Goal: Find specific page/section: Find specific page/section

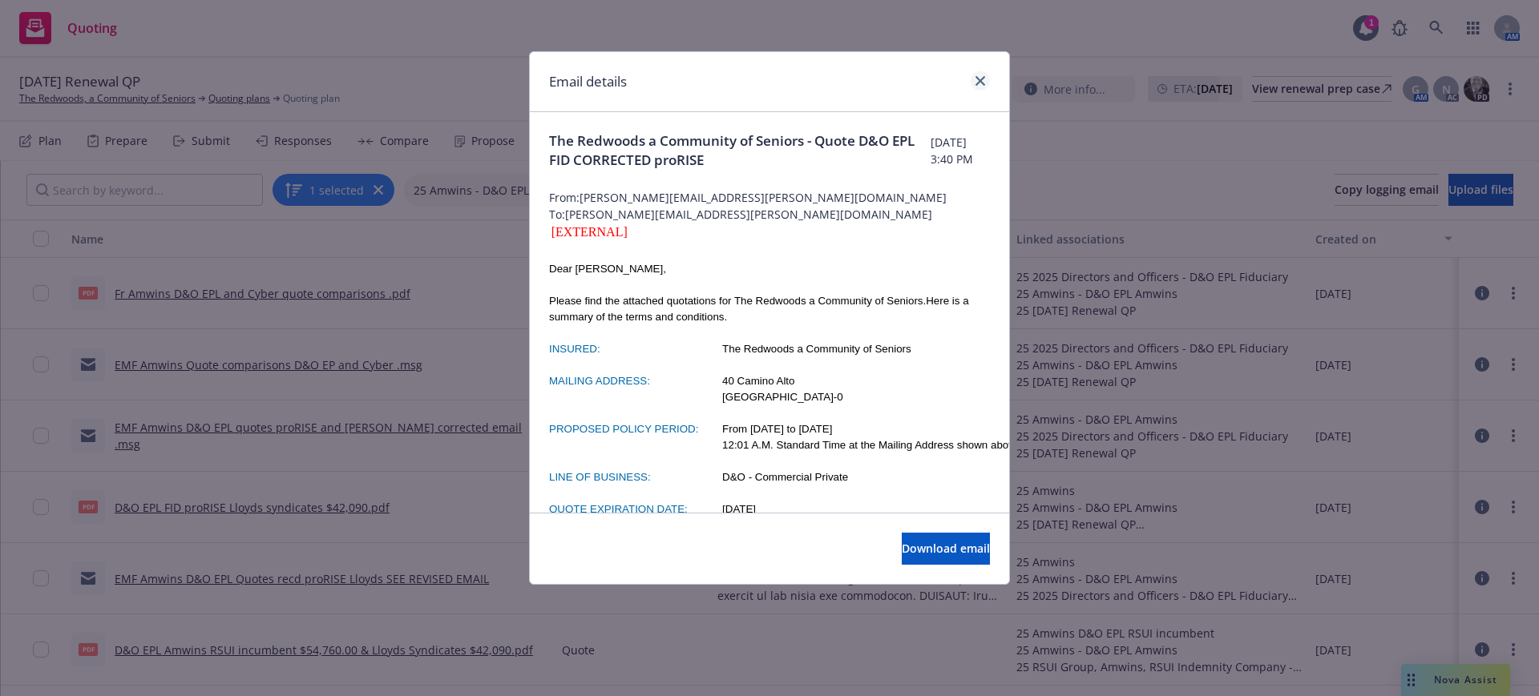
scroll to position [1, 0]
click at [979, 77] on icon "close" at bounding box center [980, 81] width 10 height 10
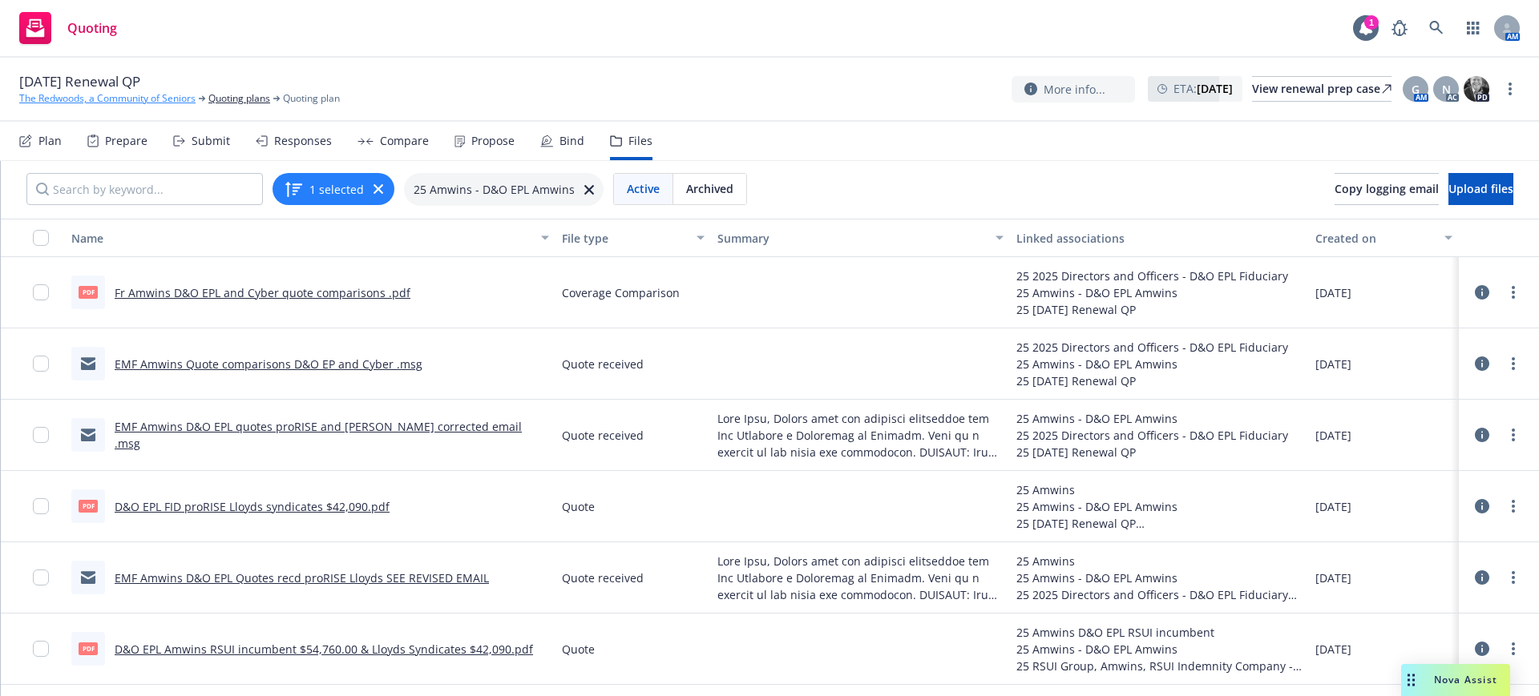
click at [107, 91] on link "The Redwoods, a Community of Seniors" at bounding box center [107, 98] width 176 height 14
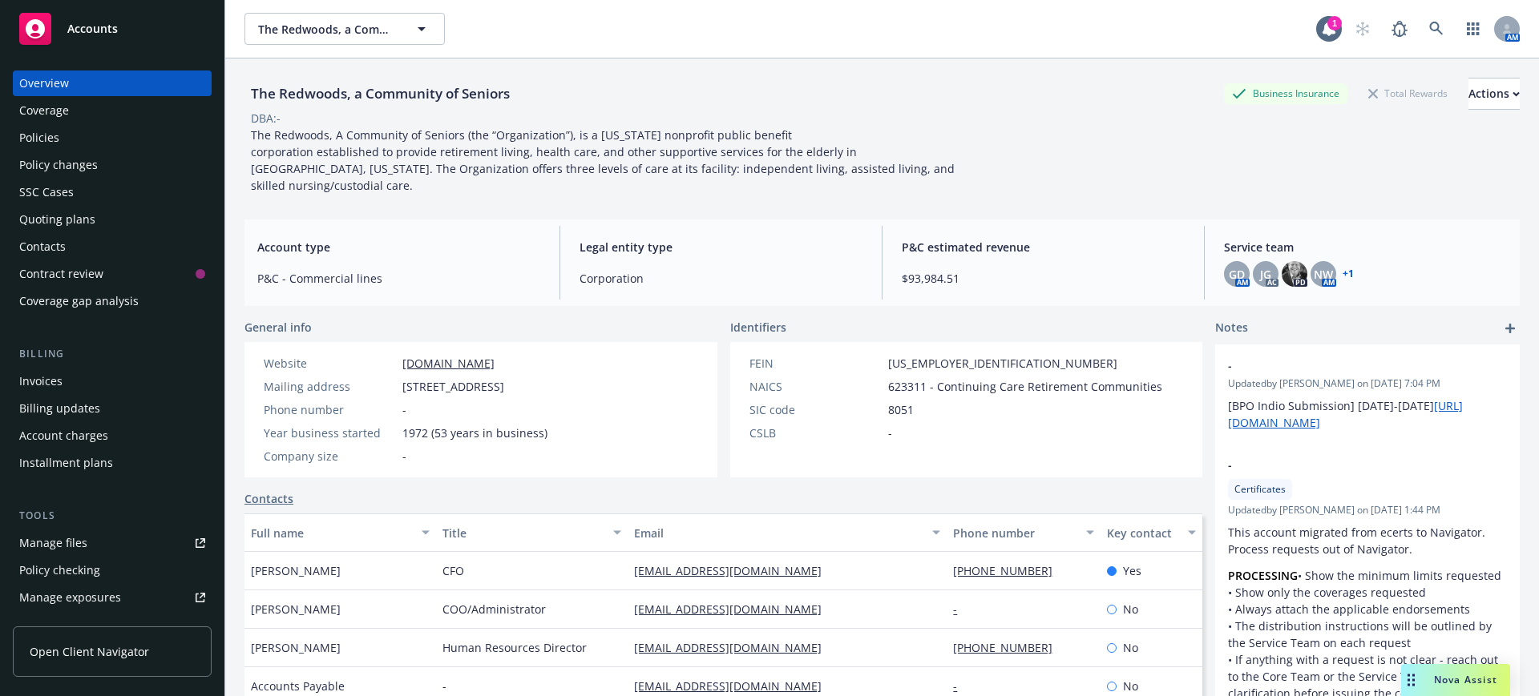
click at [96, 23] on span "Accounts" at bounding box center [92, 28] width 50 height 13
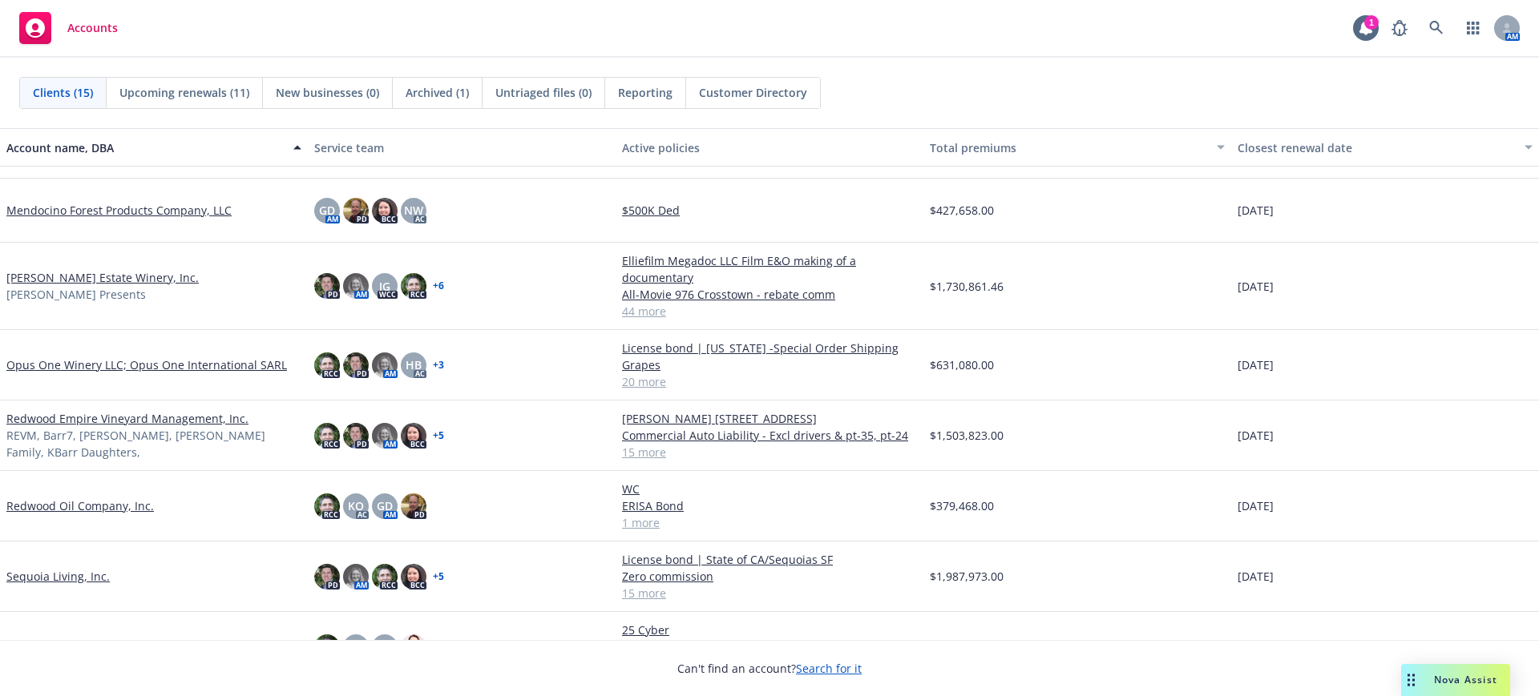
scroll to position [501, 0]
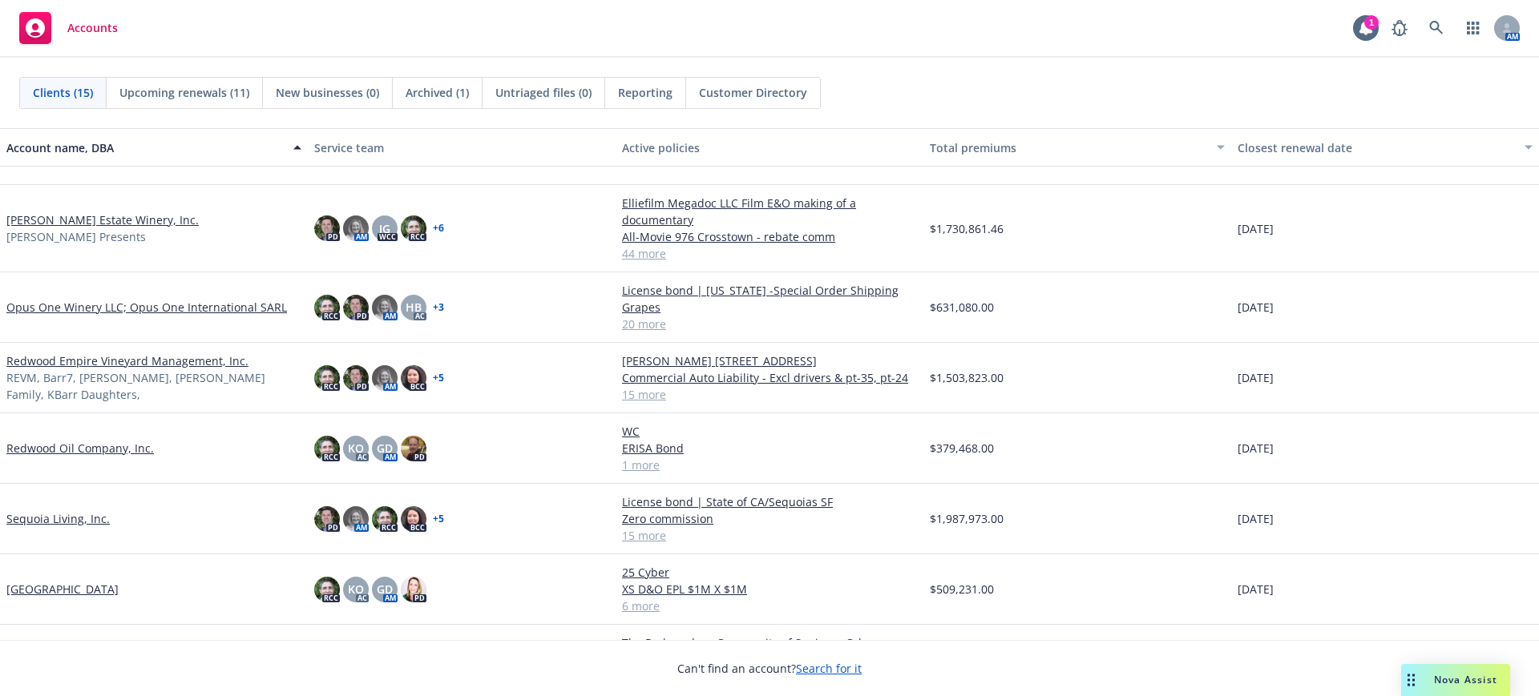
click at [52, 364] on link "Redwood Empire Vineyard Management, Inc." at bounding box center [127, 361] width 242 height 17
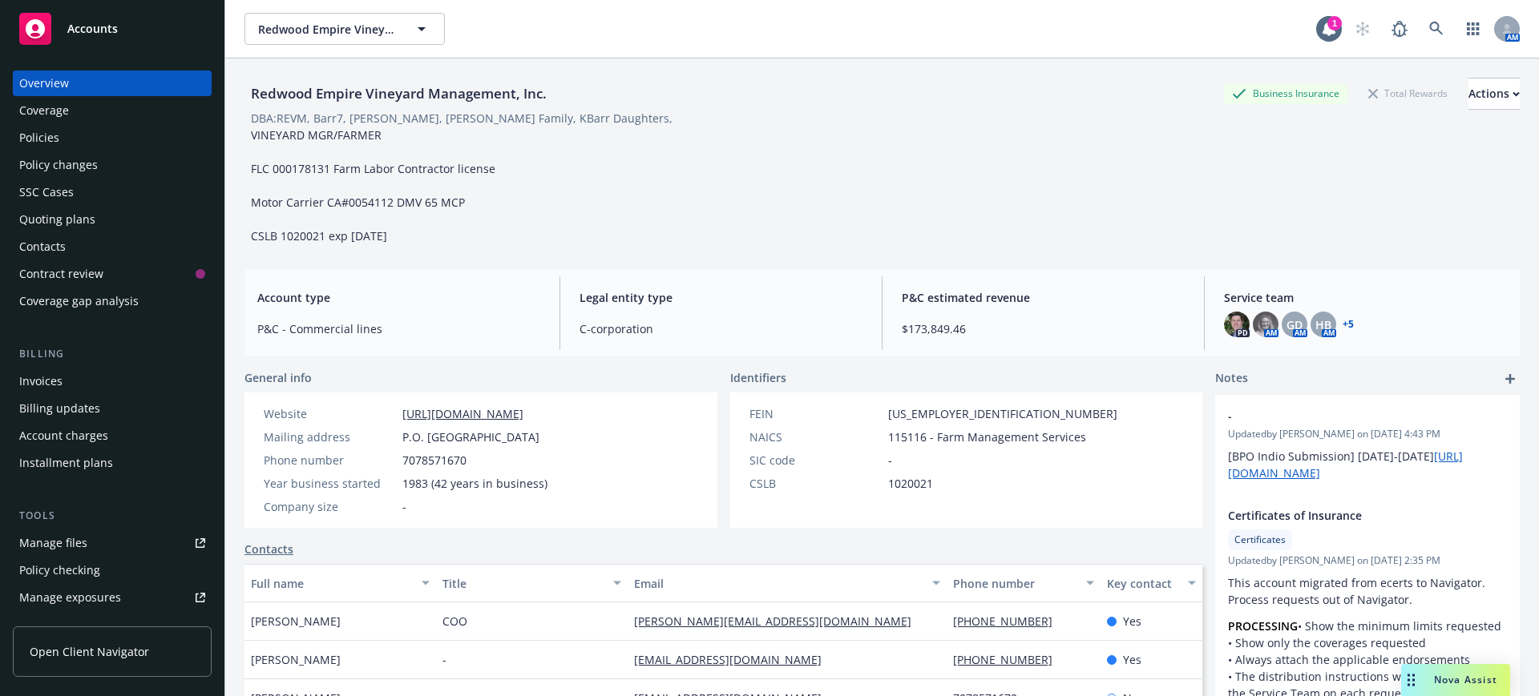
click at [73, 539] on div "Manage files" at bounding box center [53, 544] width 68 height 26
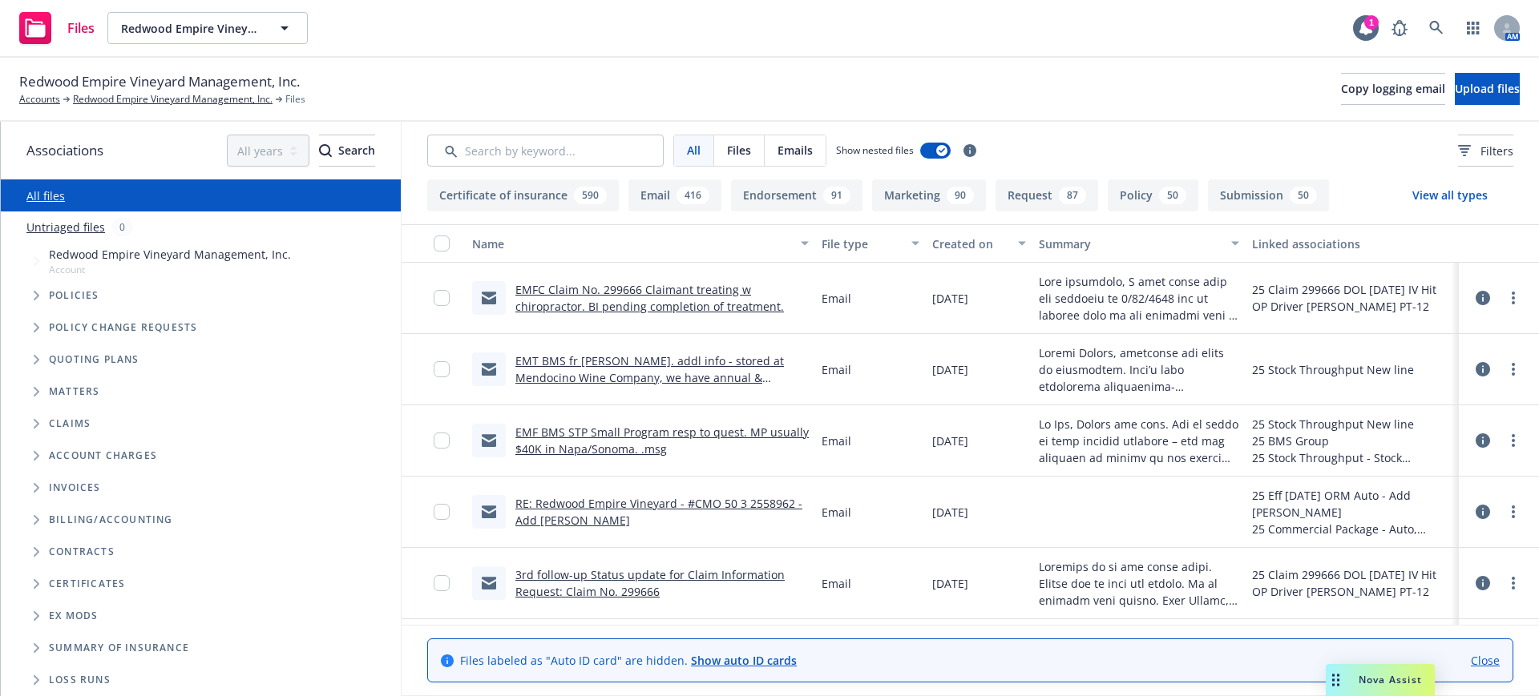
click at [153, 91] on span "Redwood Empire Vineyard Management, Inc." at bounding box center [159, 81] width 281 height 21
click at [152, 96] on link "Redwood Empire Vineyard Management, Inc." at bounding box center [173, 99] width 200 height 14
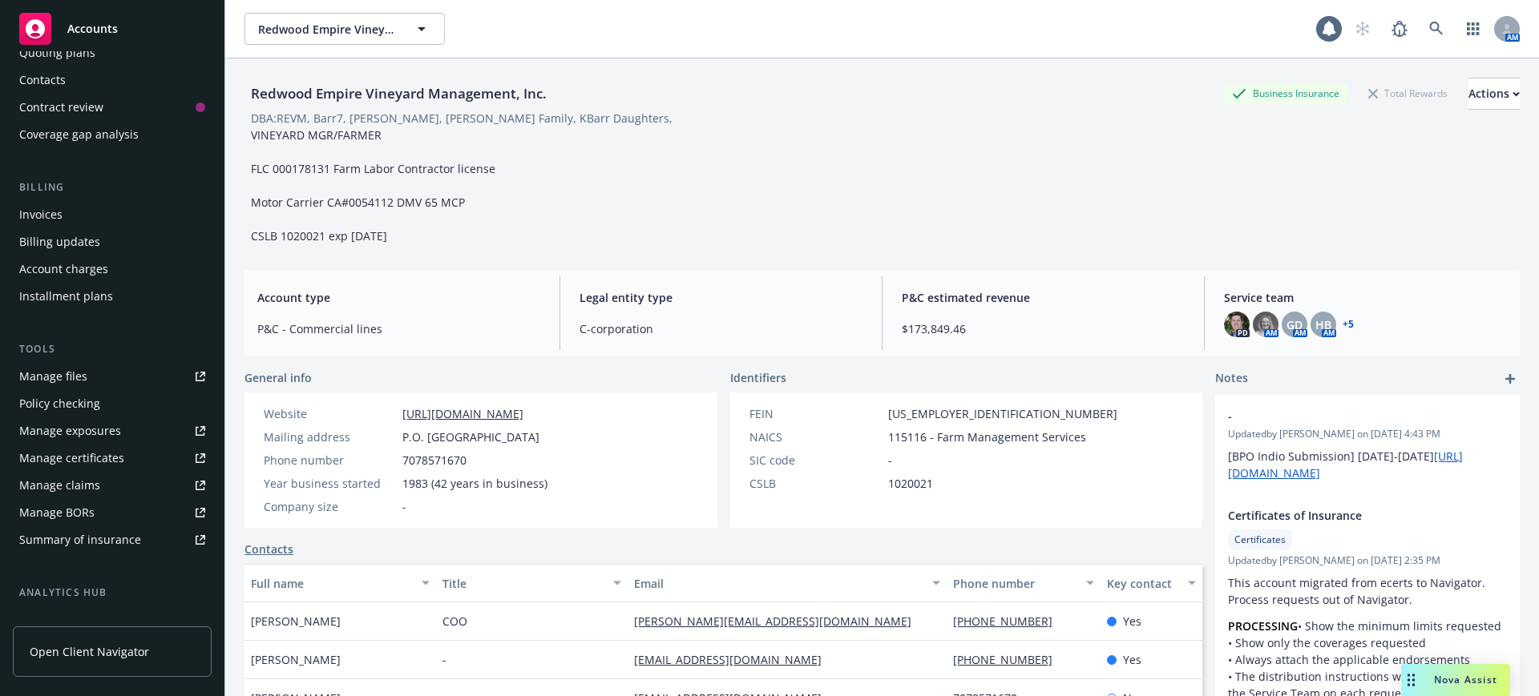
scroll to position [200, 0]
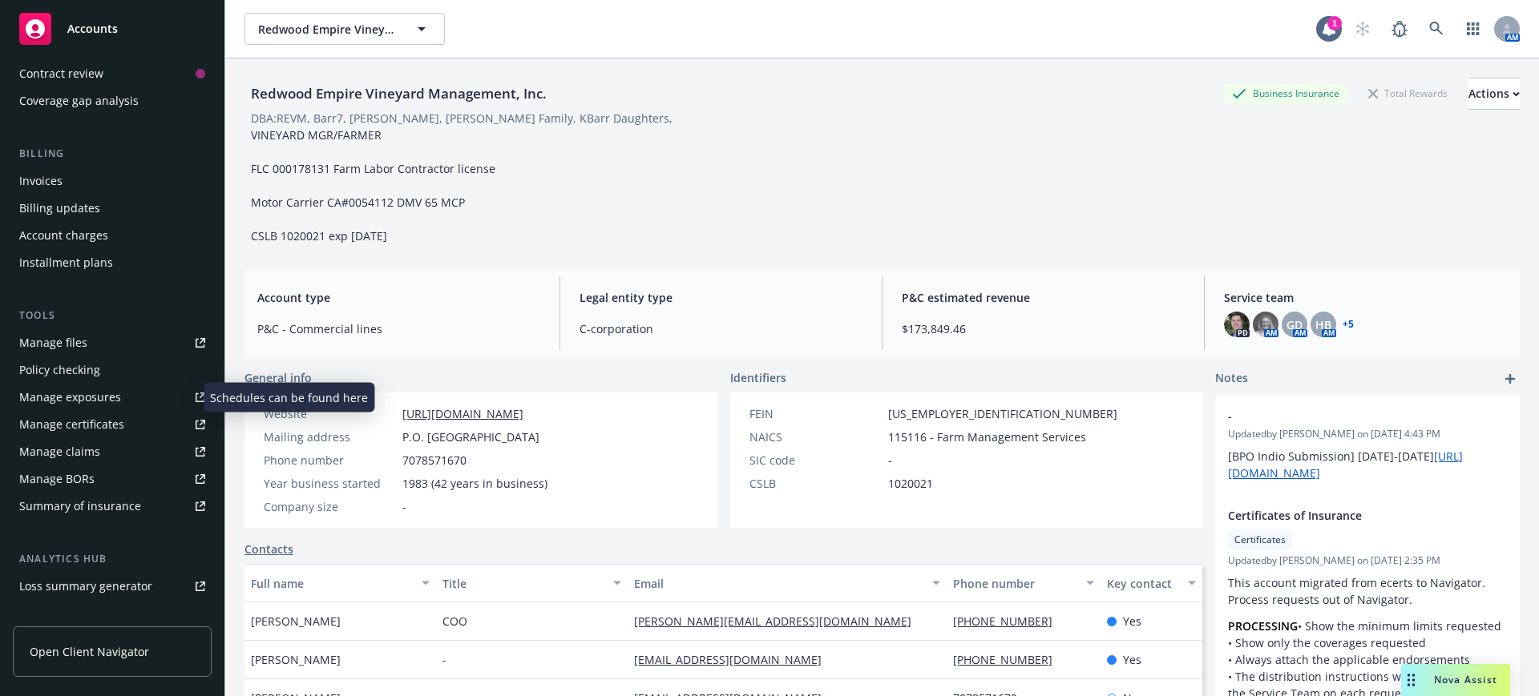
click at [57, 393] on div "Manage exposures" at bounding box center [70, 398] width 102 height 26
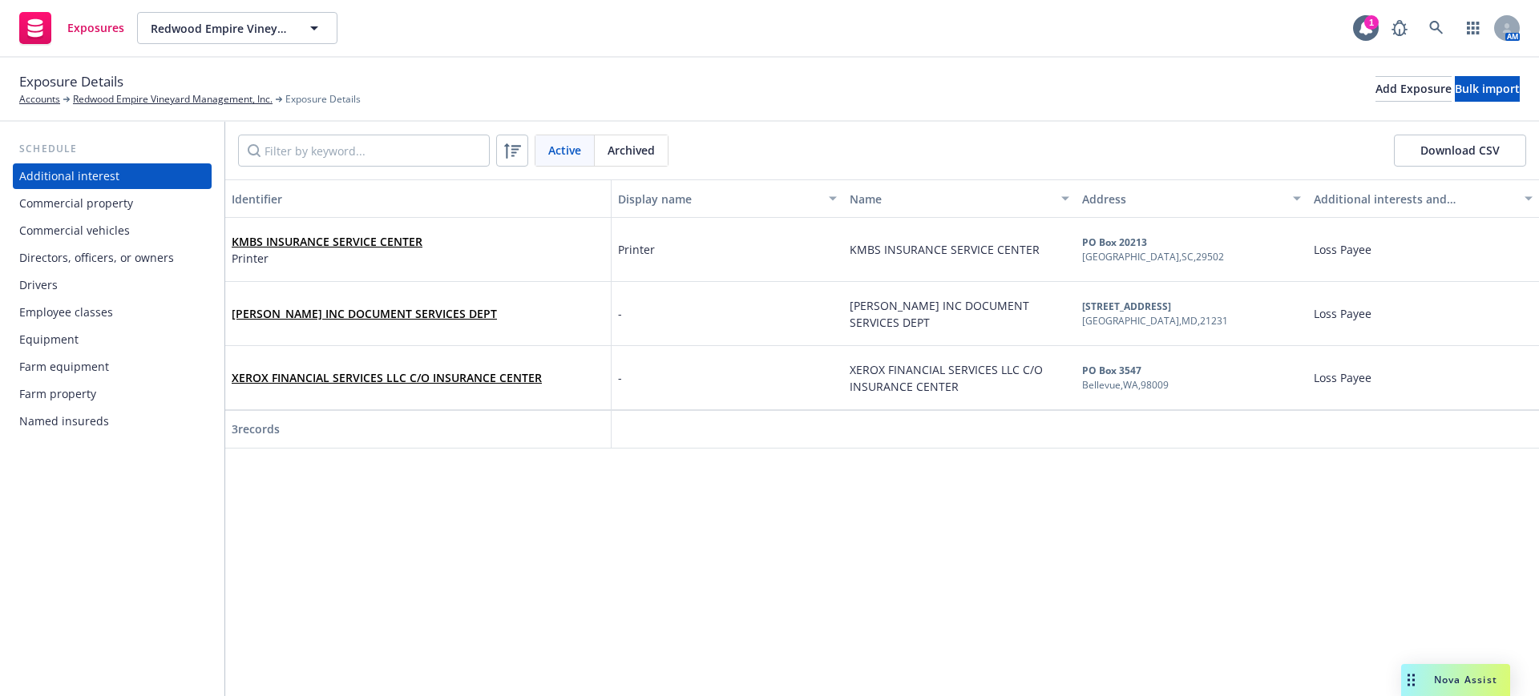
click at [62, 225] on div "Commercial vehicles" at bounding box center [74, 231] width 111 height 26
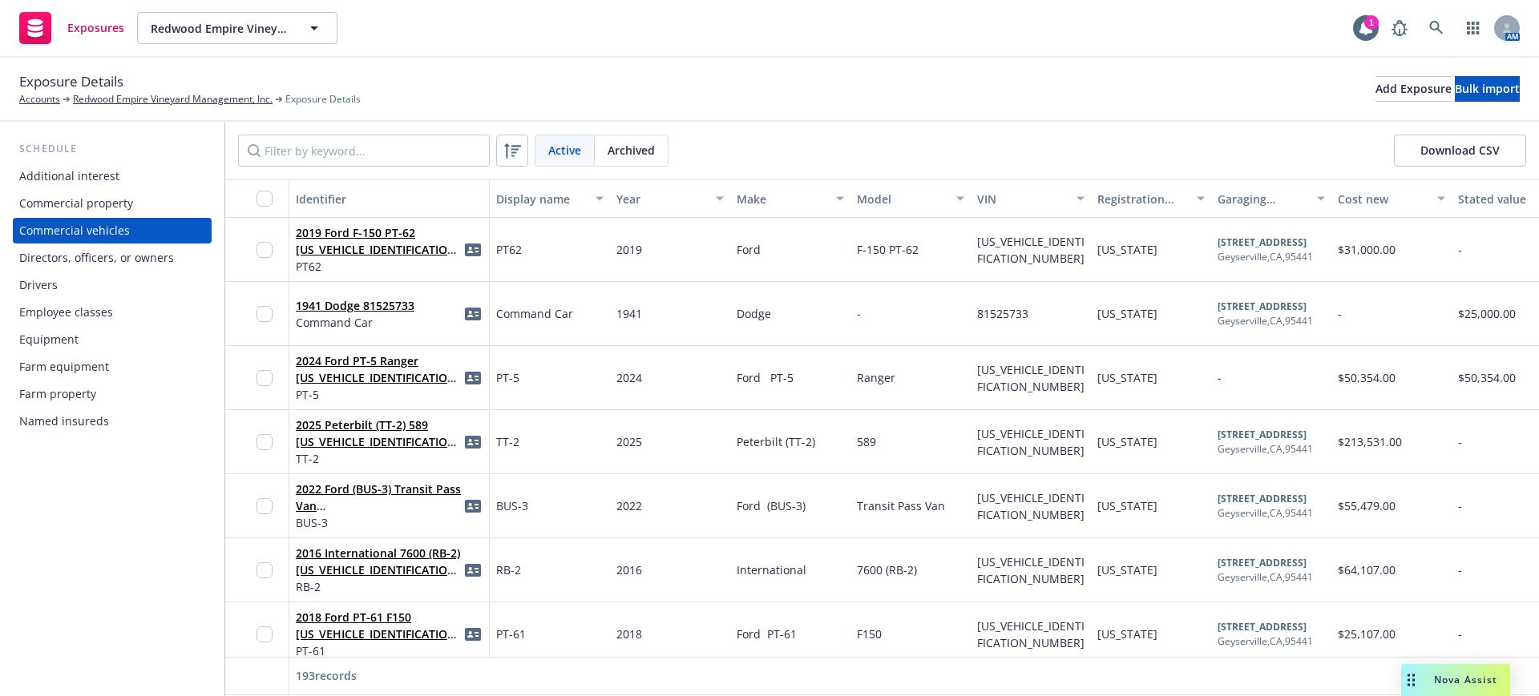
click at [26, 281] on div "Drivers" at bounding box center [38, 286] width 38 height 26
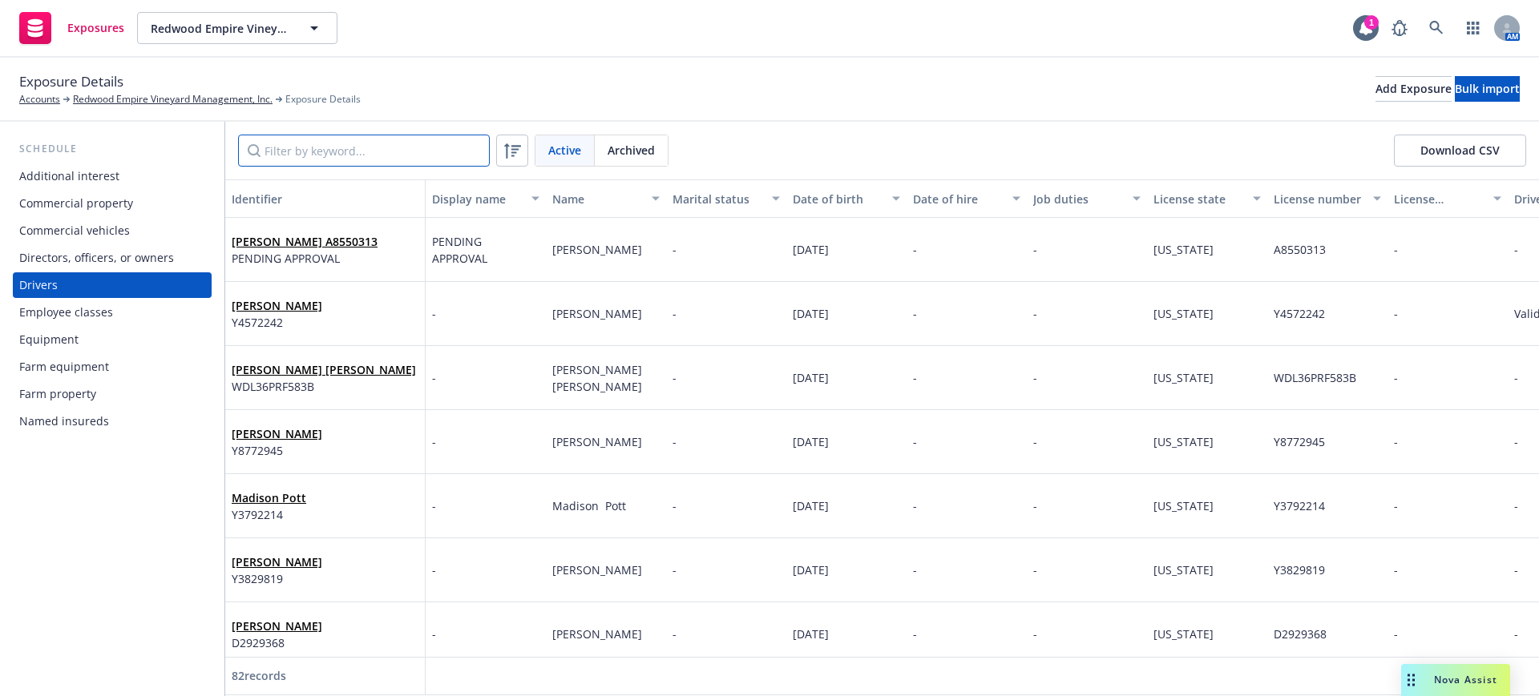
click at [362, 151] on input "Filter by keyword..." at bounding box center [364, 151] width 252 height 32
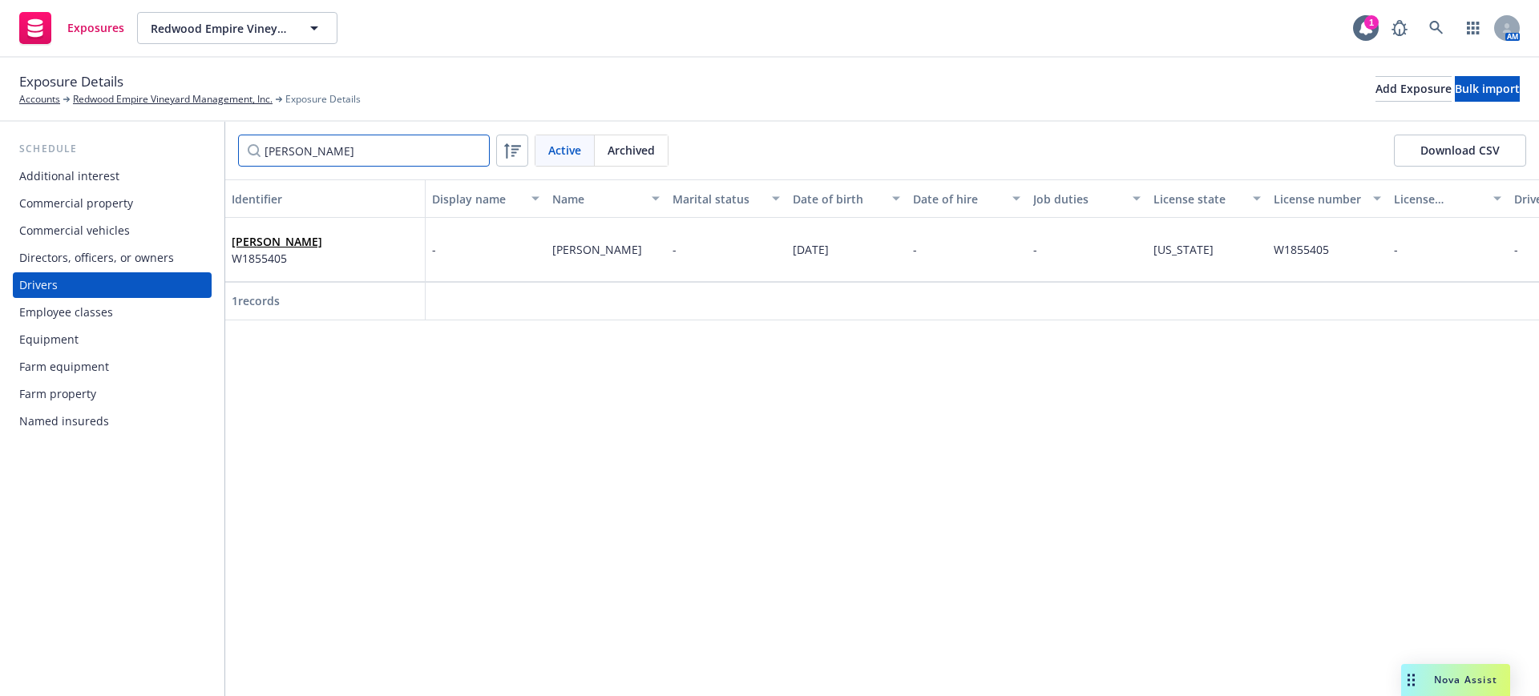
type input "florenci"
click at [72, 228] on div "Commercial vehicles" at bounding box center [74, 231] width 111 height 26
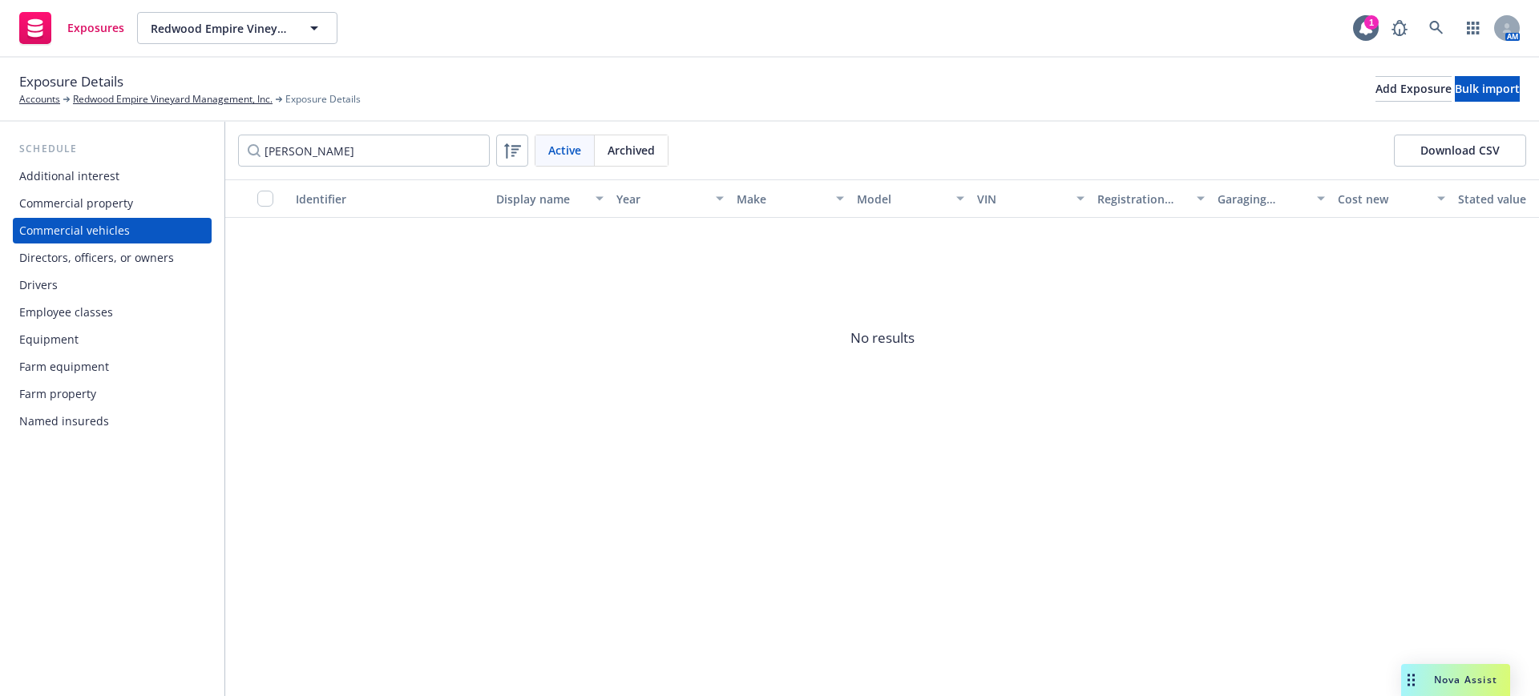
click at [72, 228] on div "Commercial vehicles" at bounding box center [74, 231] width 111 height 26
click at [135, 94] on link "Redwood Empire Vineyard Management, Inc." at bounding box center [173, 99] width 200 height 14
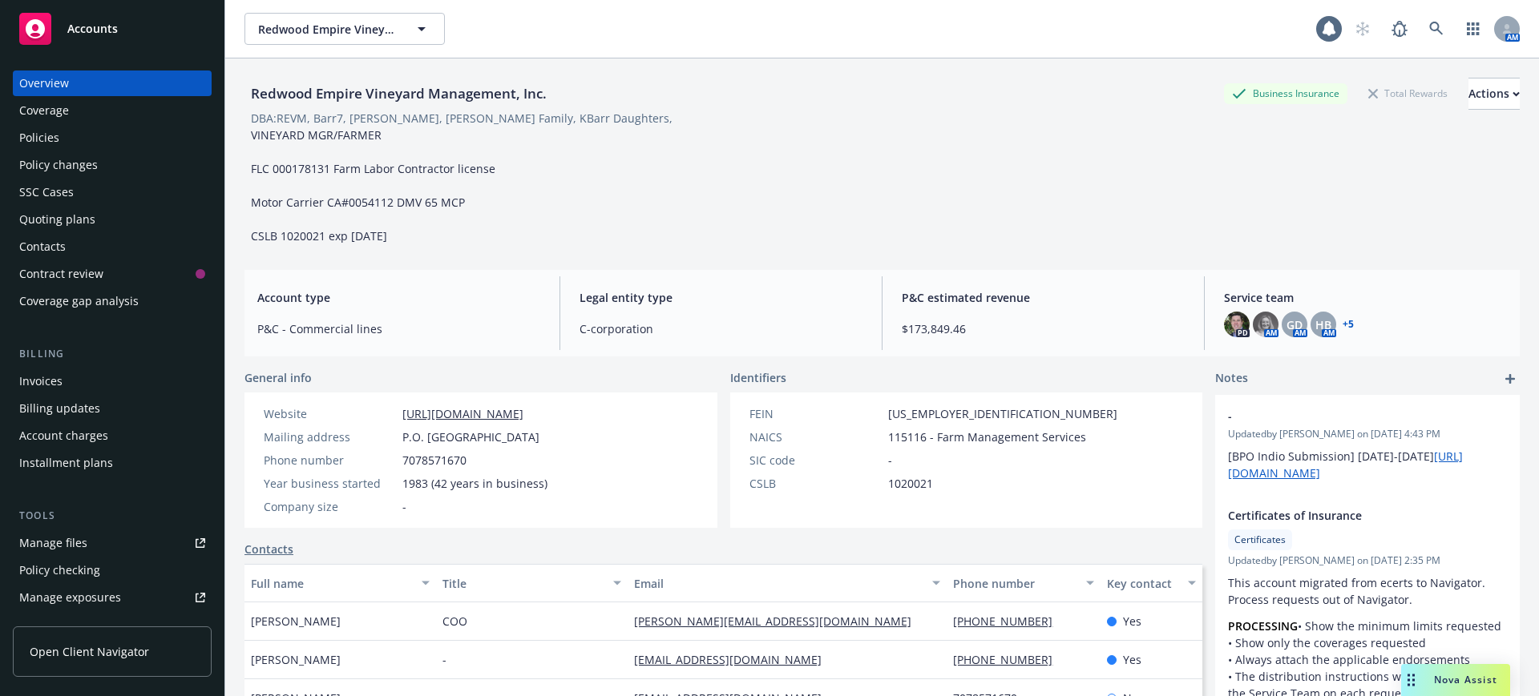
click at [35, 160] on div "Policy changes" at bounding box center [58, 165] width 79 height 26
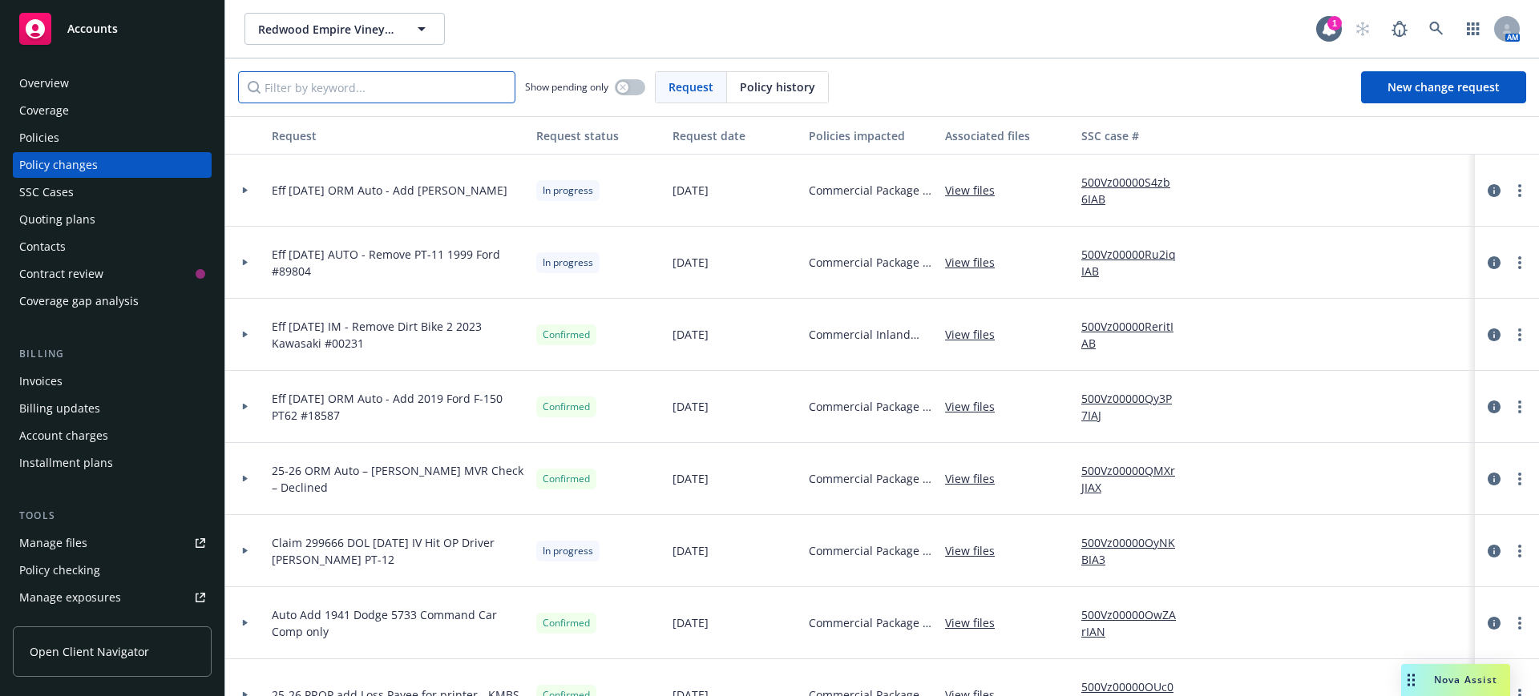
click at [333, 93] on input "Filter by keyword..." at bounding box center [376, 87] width 277 height 32
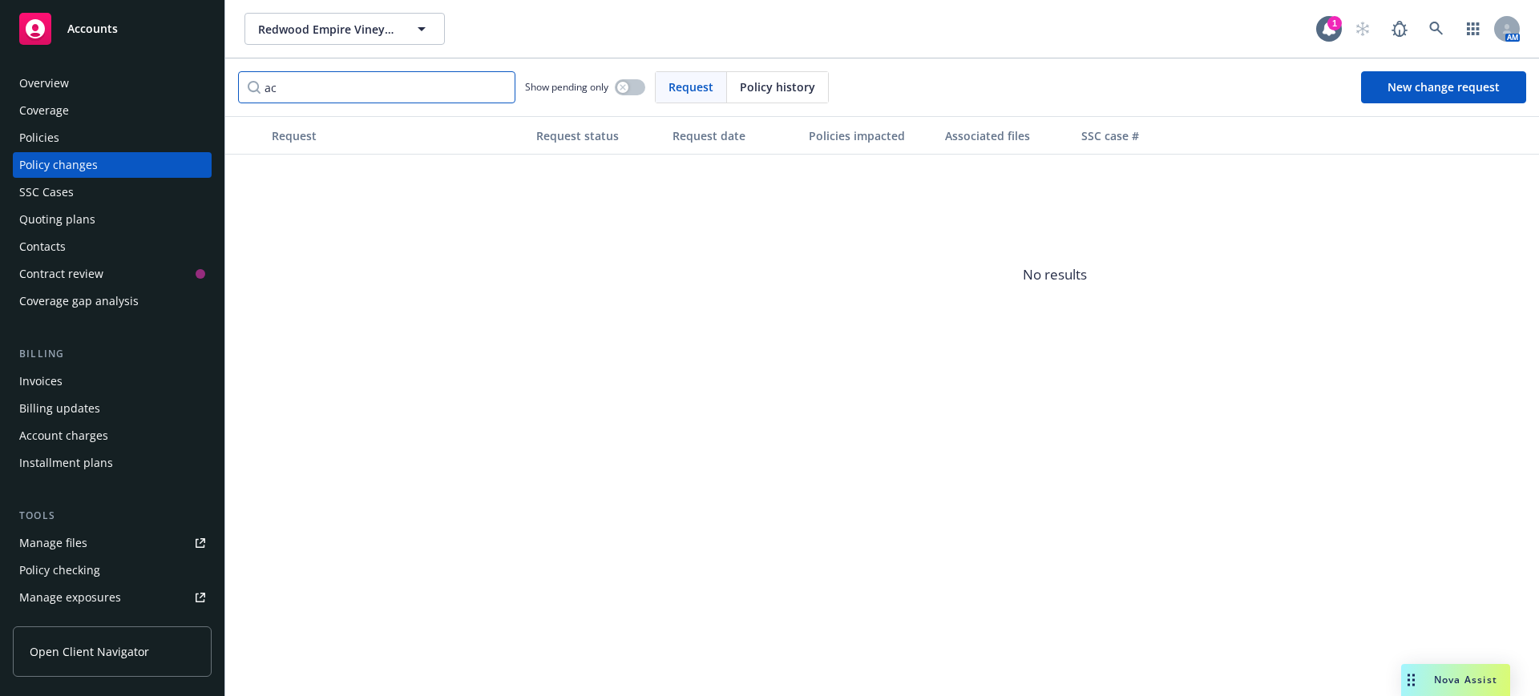
type input "a"
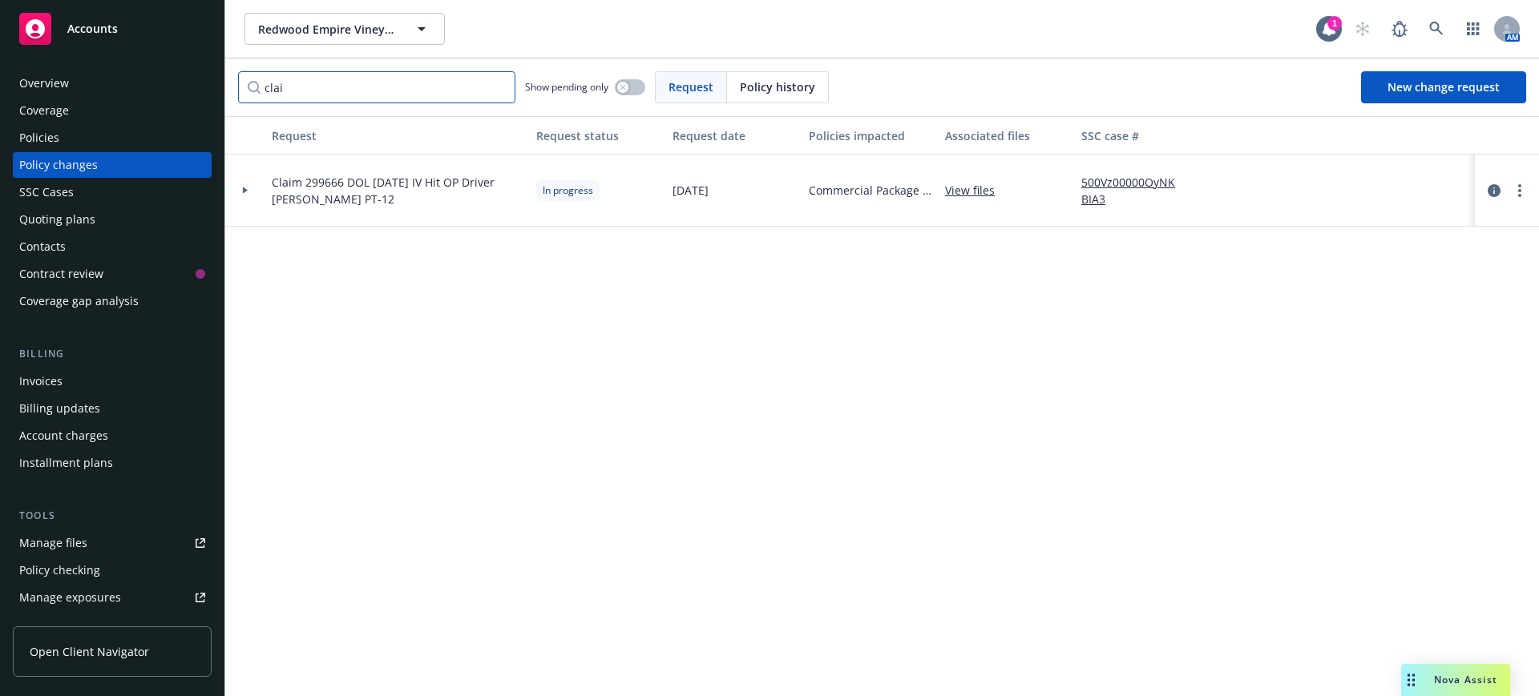
type input "clai"
click at [966, 187] on link "View files" at bounding box center [976, 190] width 63 height 17
